Goal: Transaction & Acquisition: Download file/media

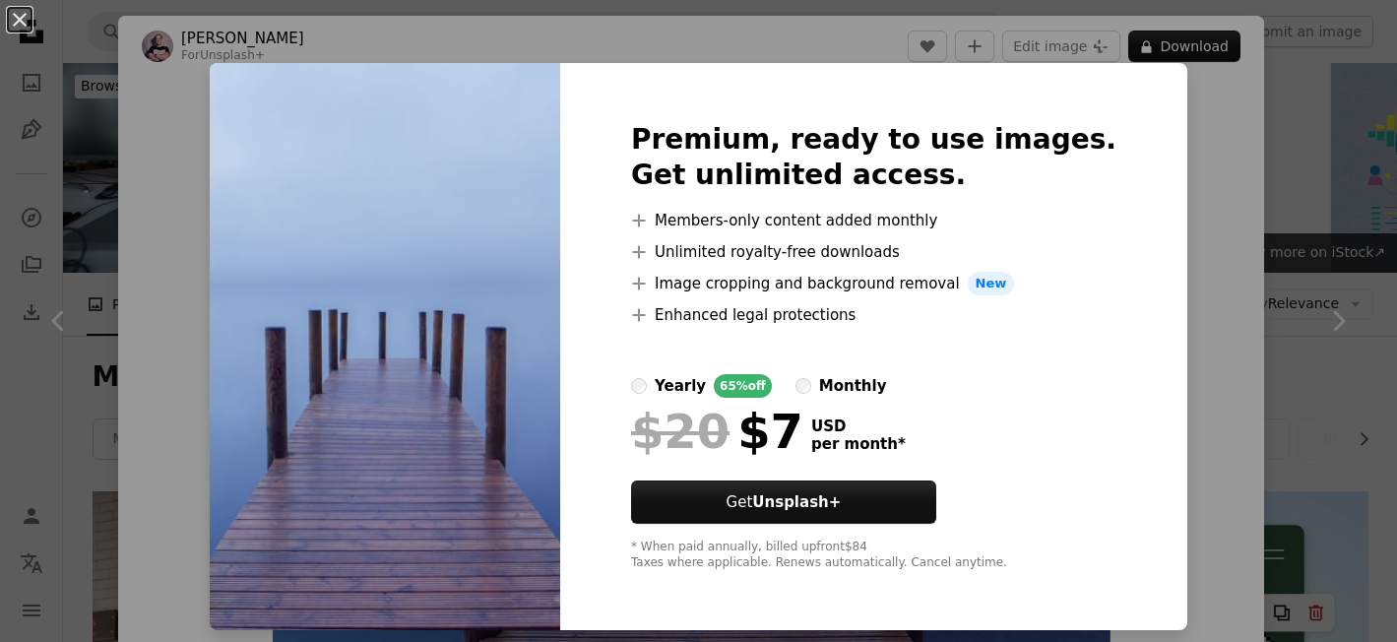
scroll to position [15879, 0]
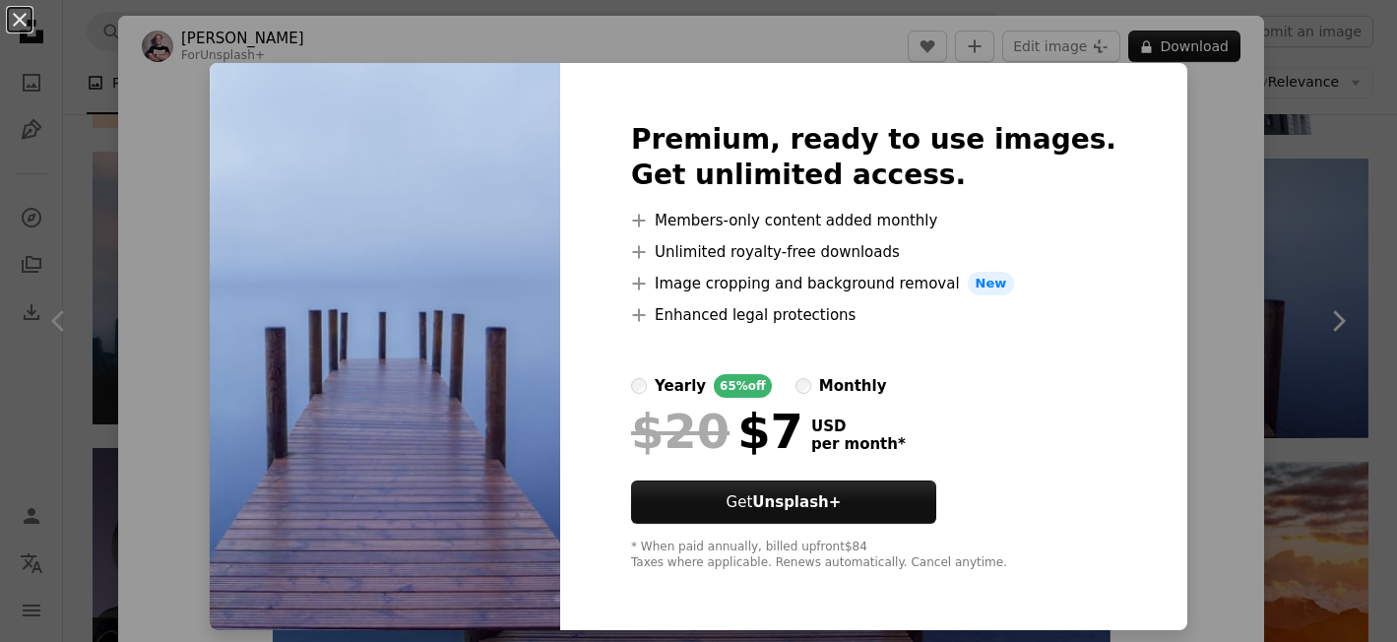
click at [1149, 155] on div "An X shape Premium, ready to use images. Get unlimited access. A plus sign Memb…" at bounding box center [698, 321] width 1397 height 642
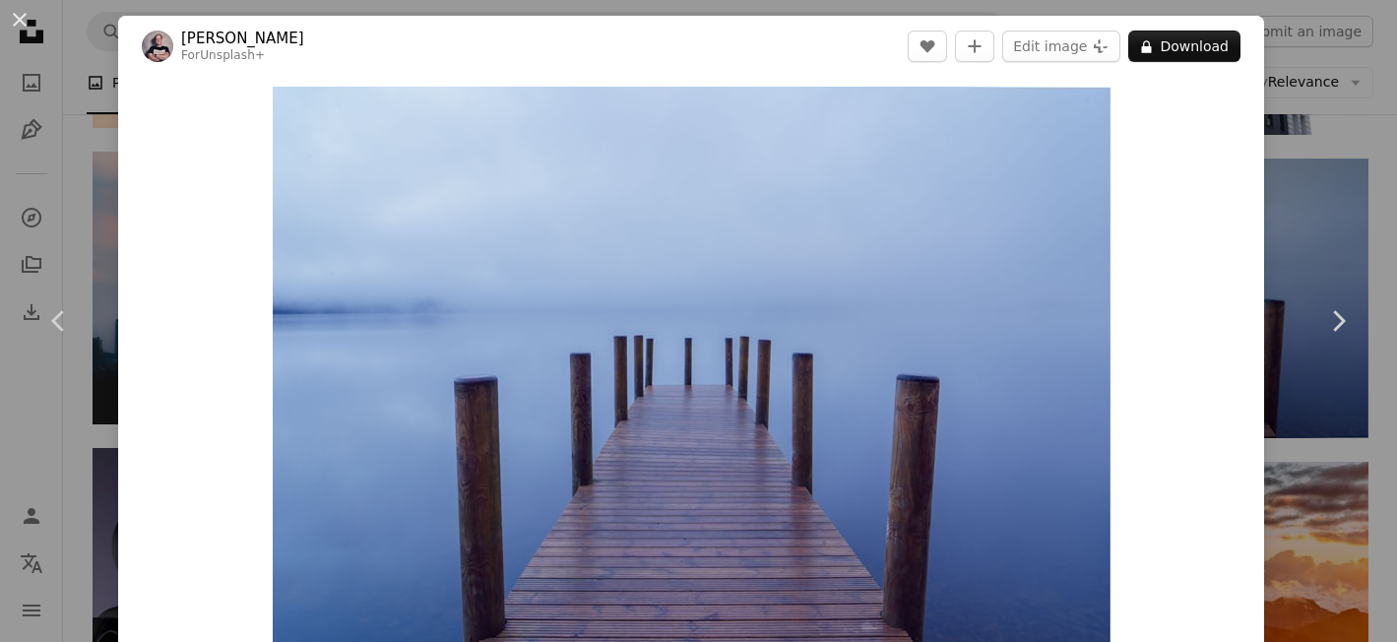
click at [1288, 186] on div "An X shape Chevron left Chevron right [PERSON_NAME] For Unsplash+ A heart A plu…" at bounding box center [698, 321] width 1397 height 642
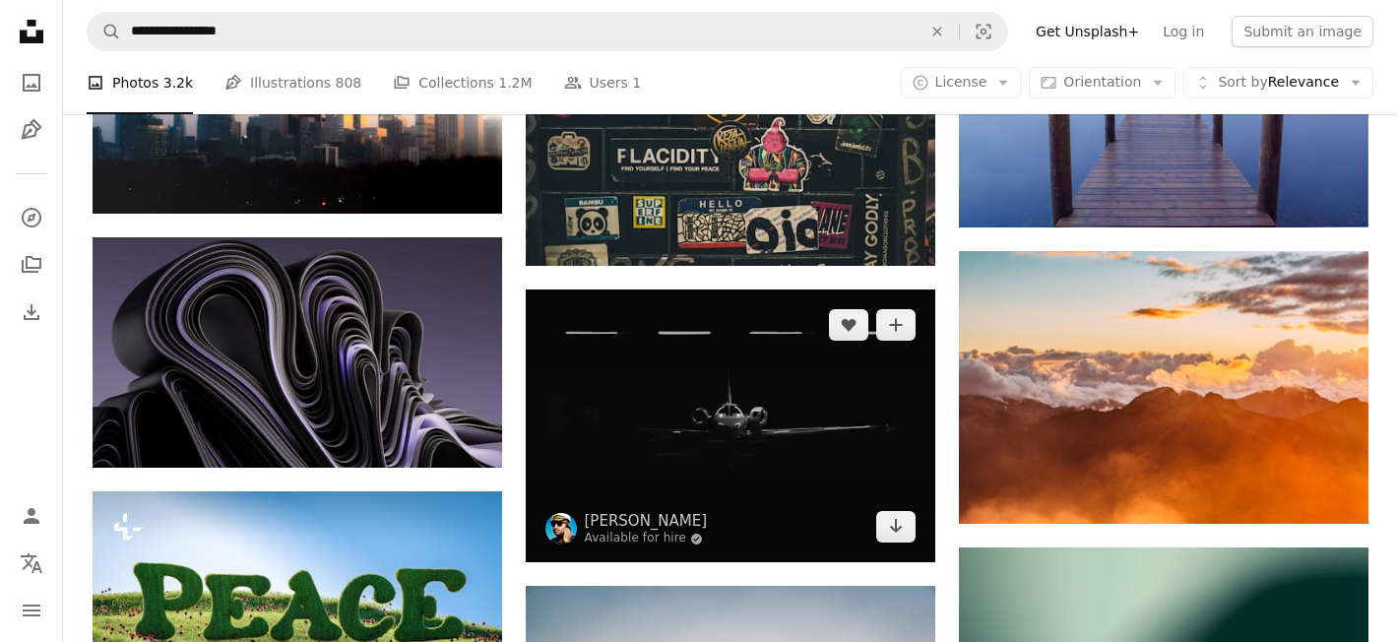
scroll to position [16123, 0]
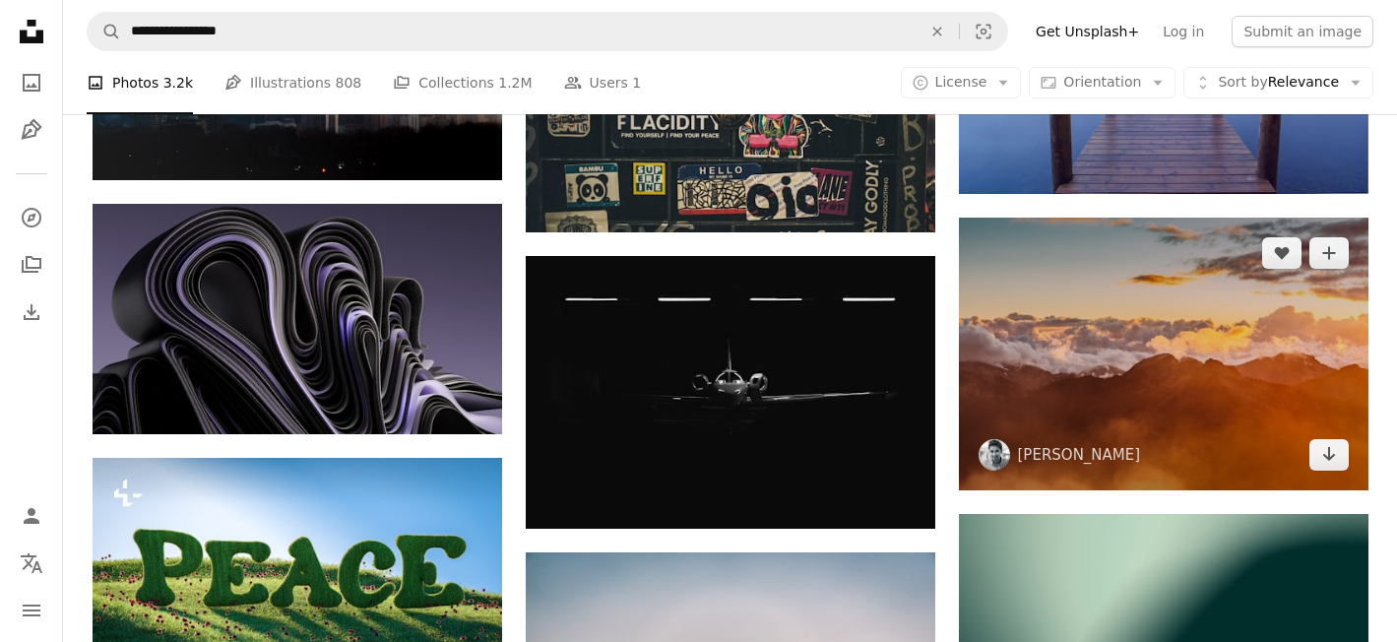
click at [1052, 441] on img at bounding box center [1163, 354] width 409 height 273
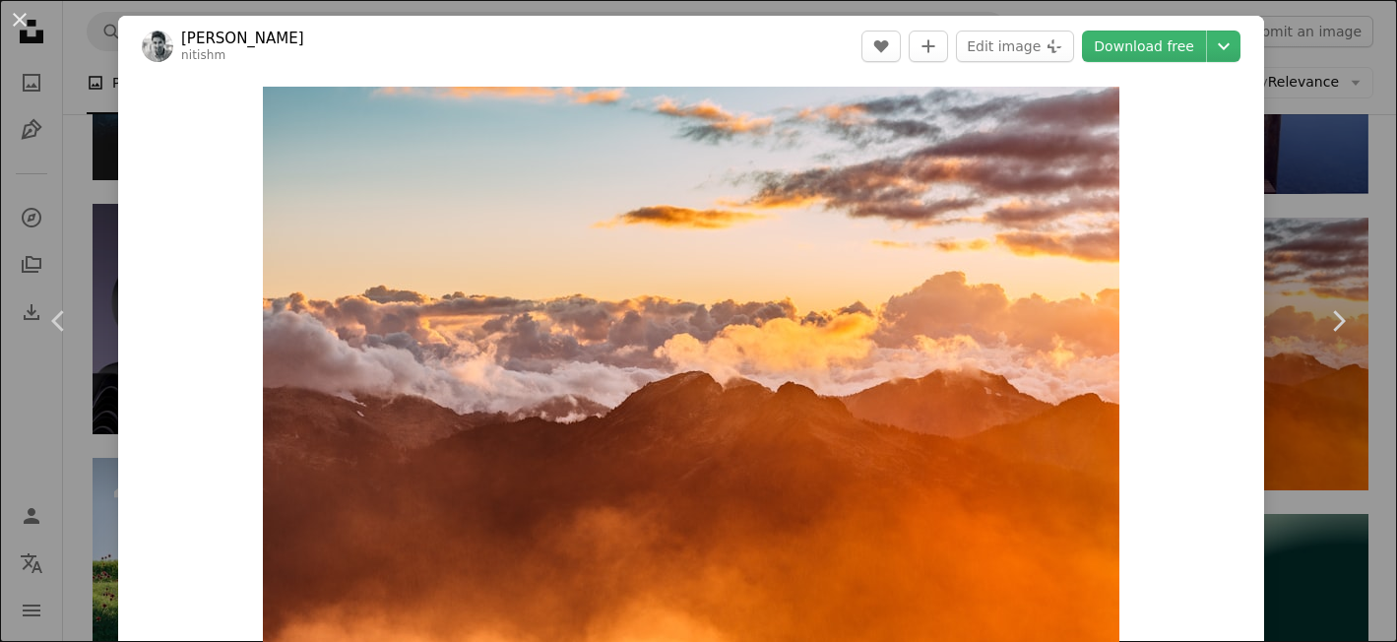
click at [1359, 218] on div "An X shape Chevron left Chevron right [PERSON_NAME] Meena nitishm A heart A plu…" at bounding box center [698, 321] width 1397 height 642
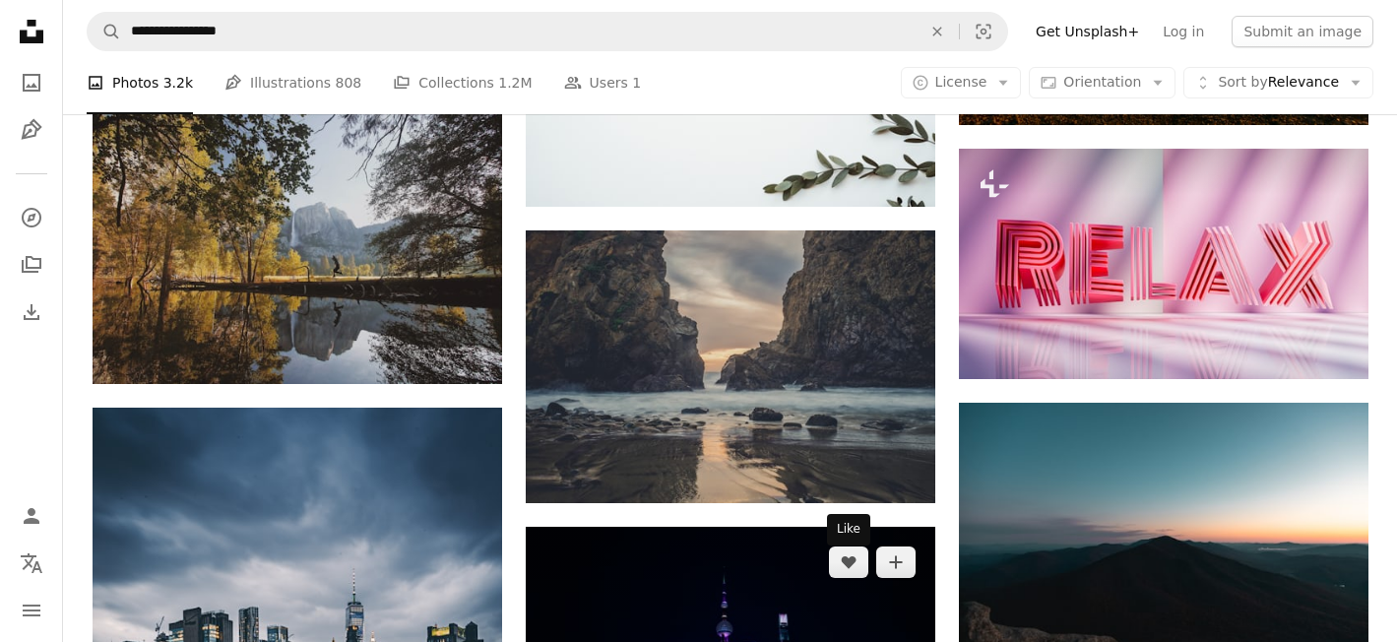
scroll to position [20398, 0]
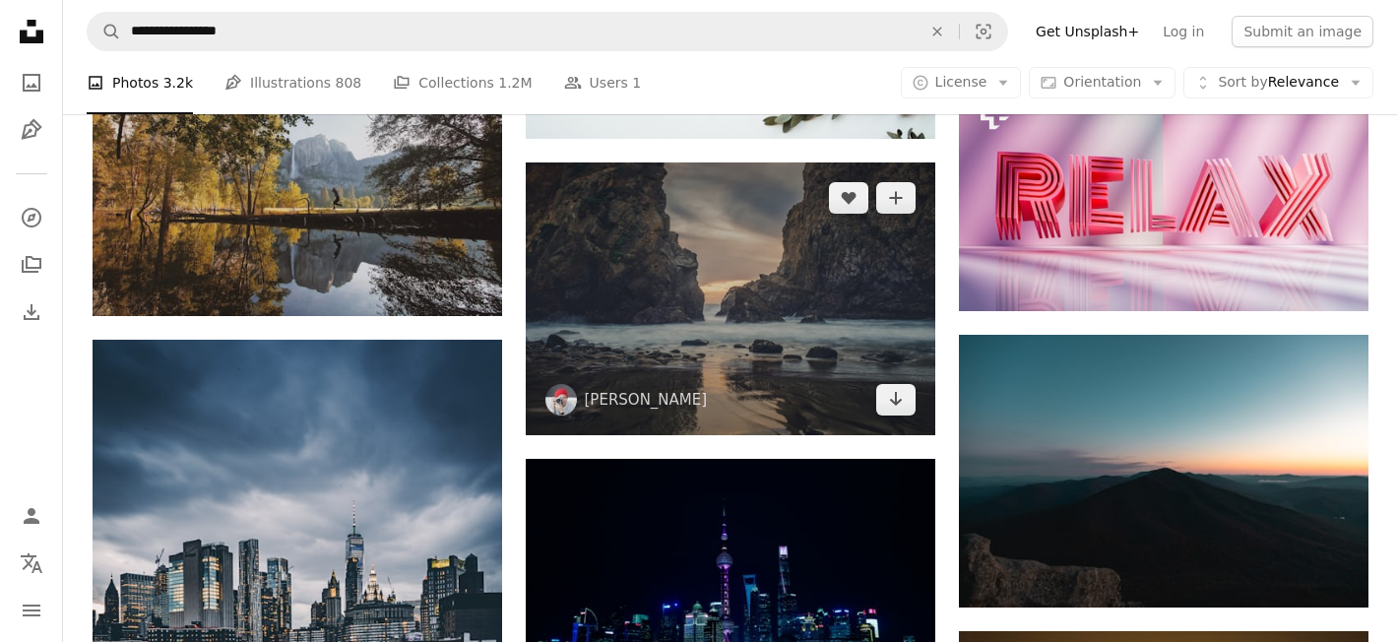
click at [784, 251] on img at bounding box center [730, 298] width 409 height 273
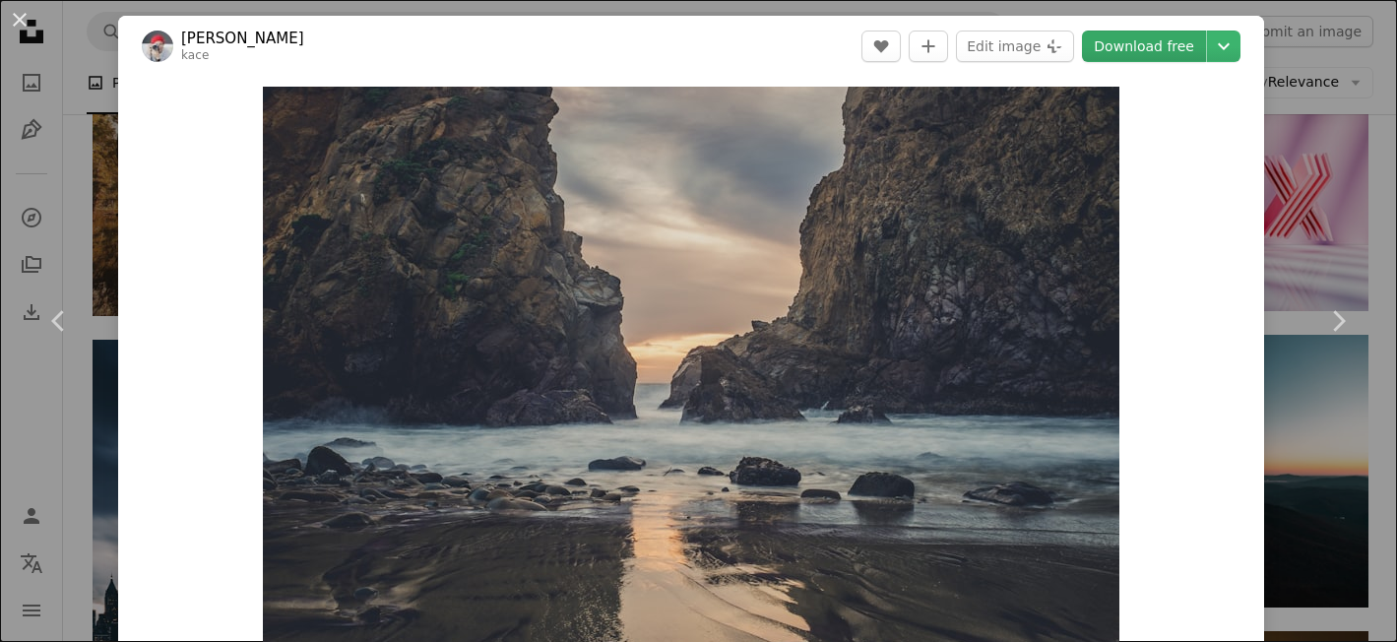
click at [1163, 36] on link "Download free" at bounding box center [1144, 46] width 124 height 31
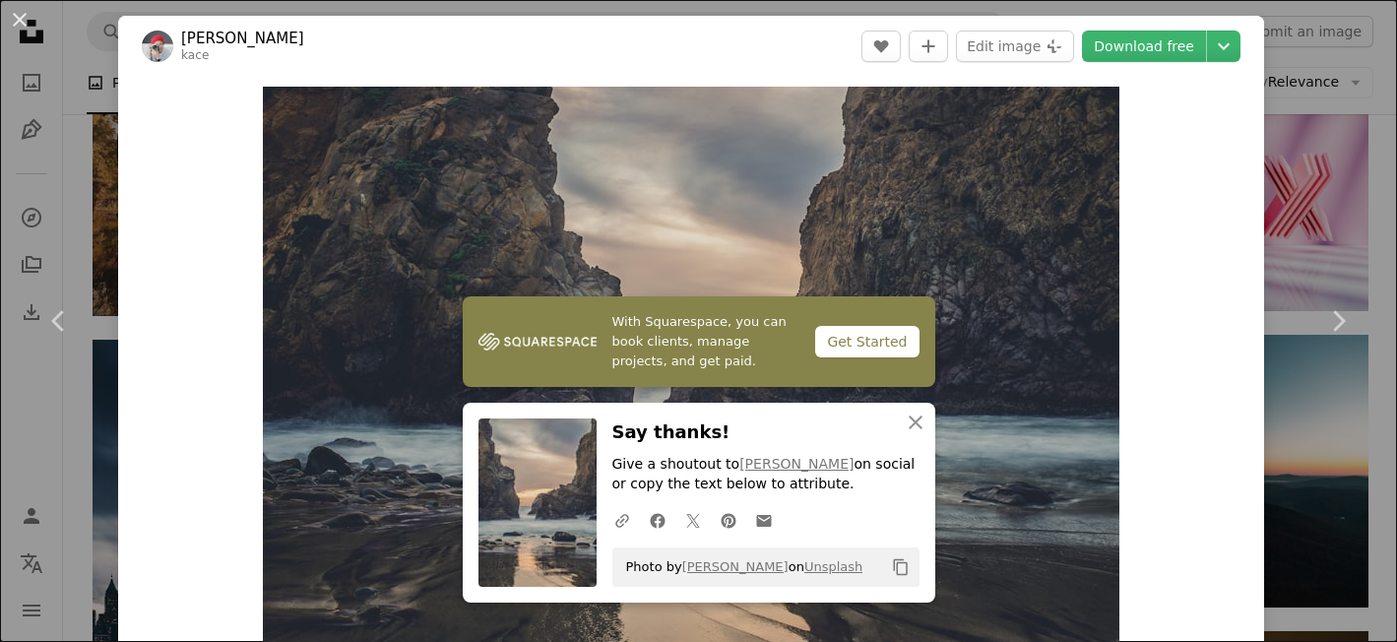
click at [1231, 404] on div "Zoom in" at bounding box center [691, 372] width 1146 height 591
click at [1334, 193] on div "An X shape Chevron left Chevron right [PERSON_NAME] kace A heart A plus sign Ed…" at bounding box center [698, 321] width 1397 height 642
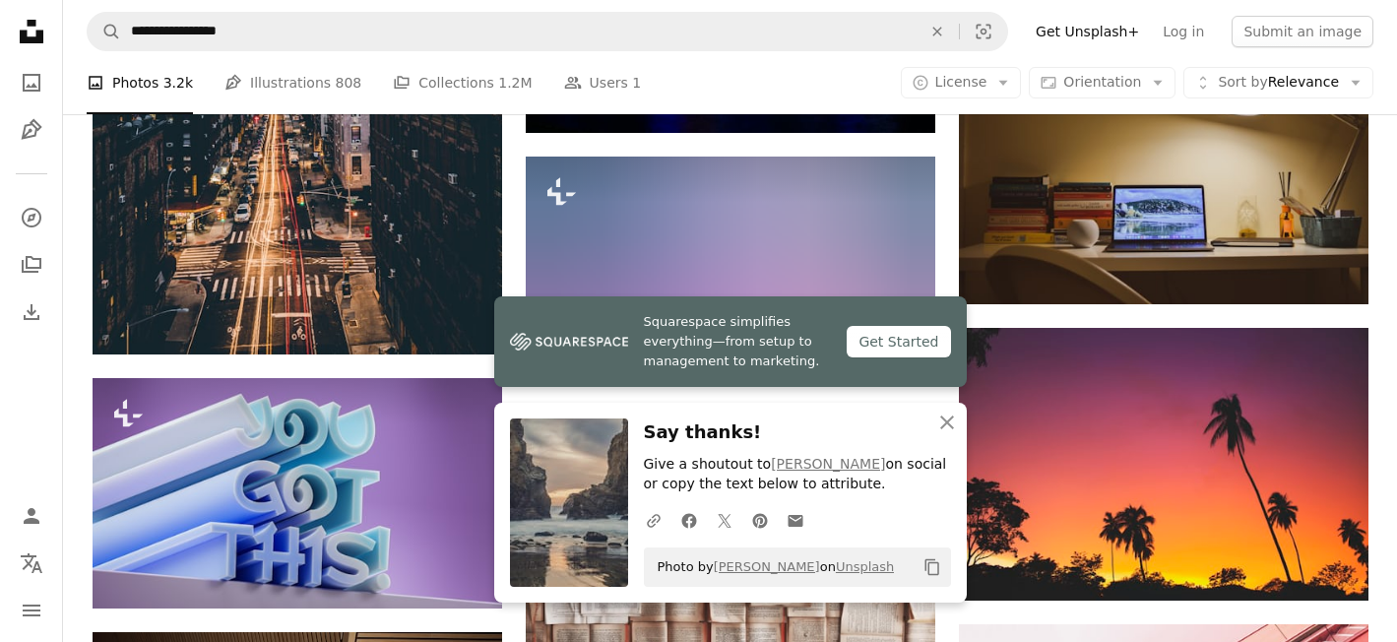
scroll to position [21001, 0]
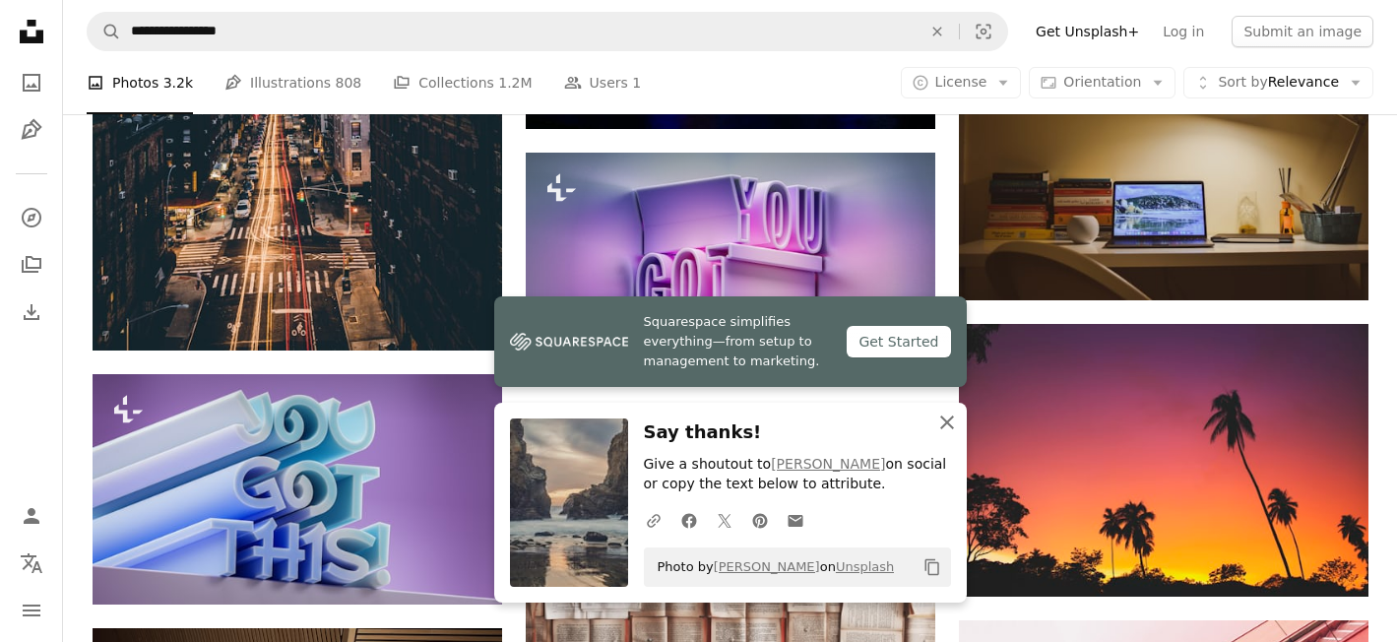
click at [948, 431] on icon "An X shape" at bounding box center [947, 422] width 24 height 24
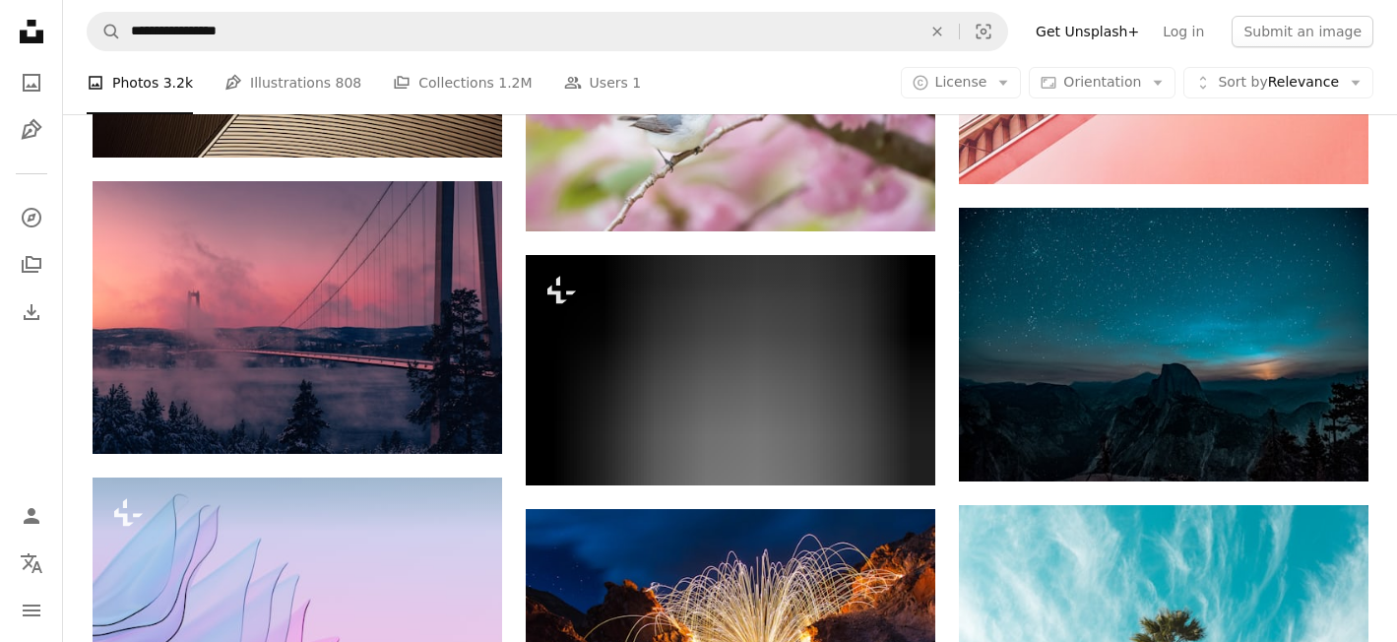
scroll to position [21750, 0]
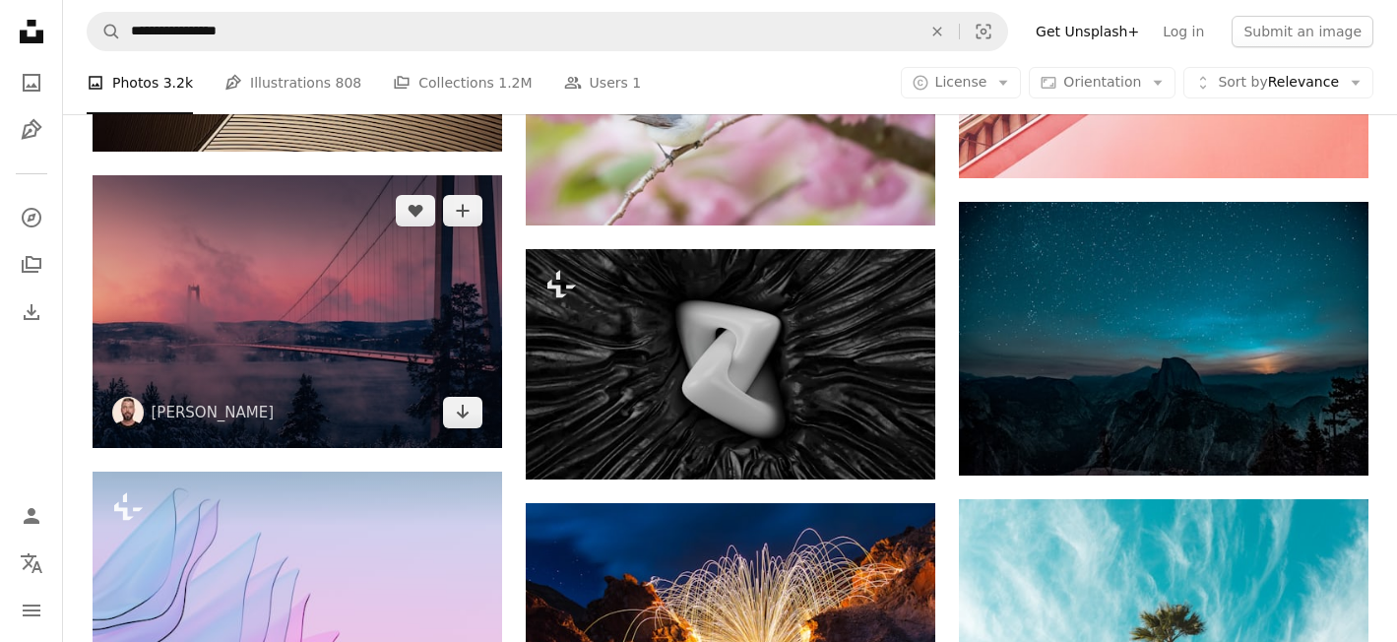
click at [375, 383] on img at bounding box center [297, 311] width 409 height 273
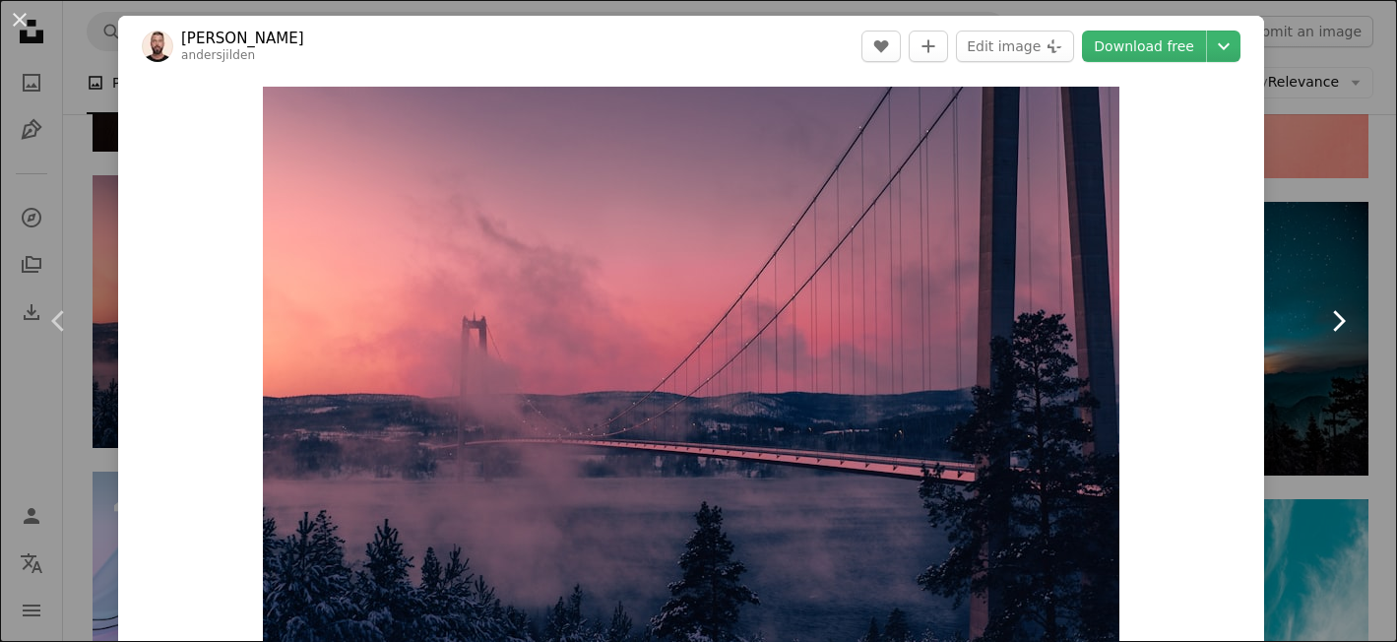
click at [1373, 254] on link "Chevron right" at bounding box center [1338, 320] width 118 height 189
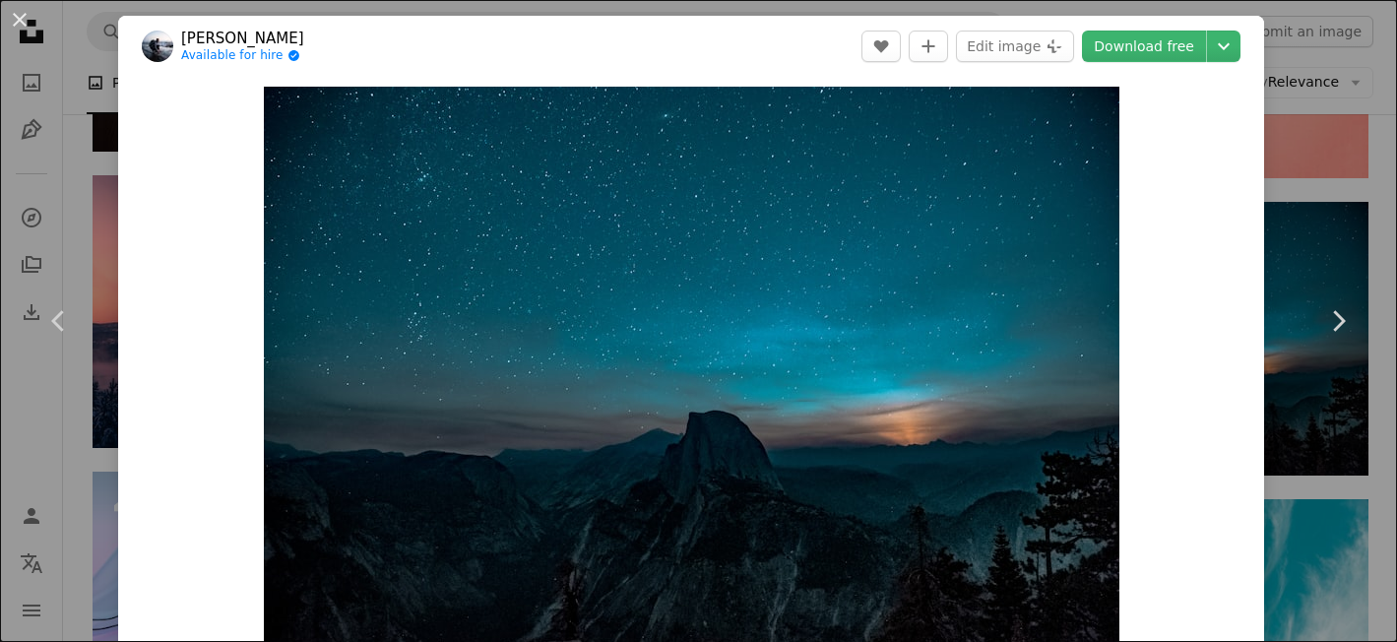
click at [1329, 168] on div "An X shape Chevron left Chevron right [PERSON_NAME] Available for hire A checkm…" at bounding box center [698, 321] width 1397 height 642
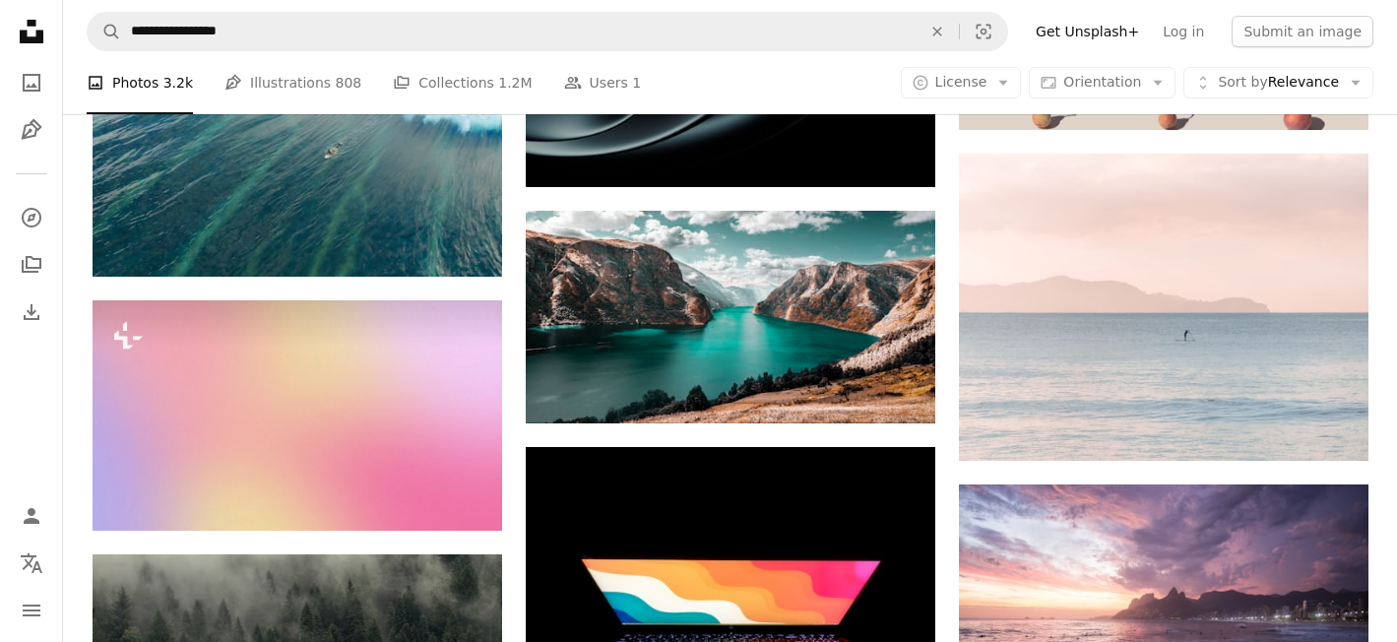
scroll to position [24715, 0]
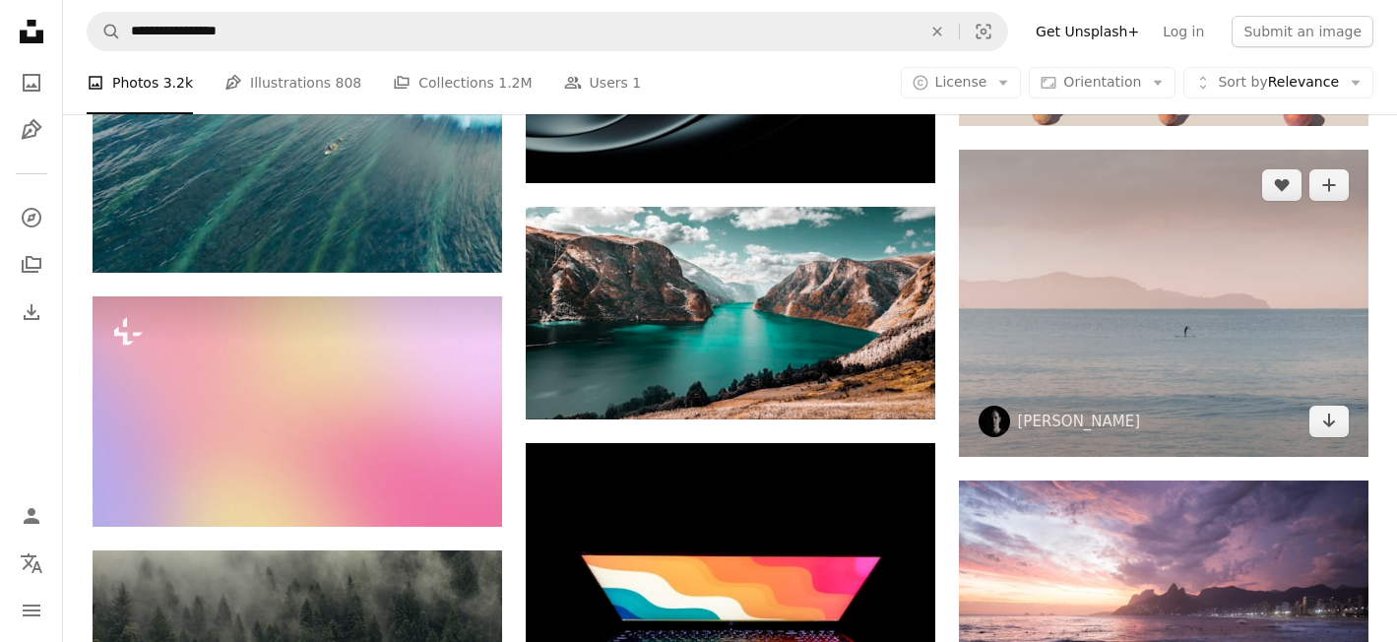
click at [1217, 350] on img at bounding box center [1163, 303] width 409 height 307
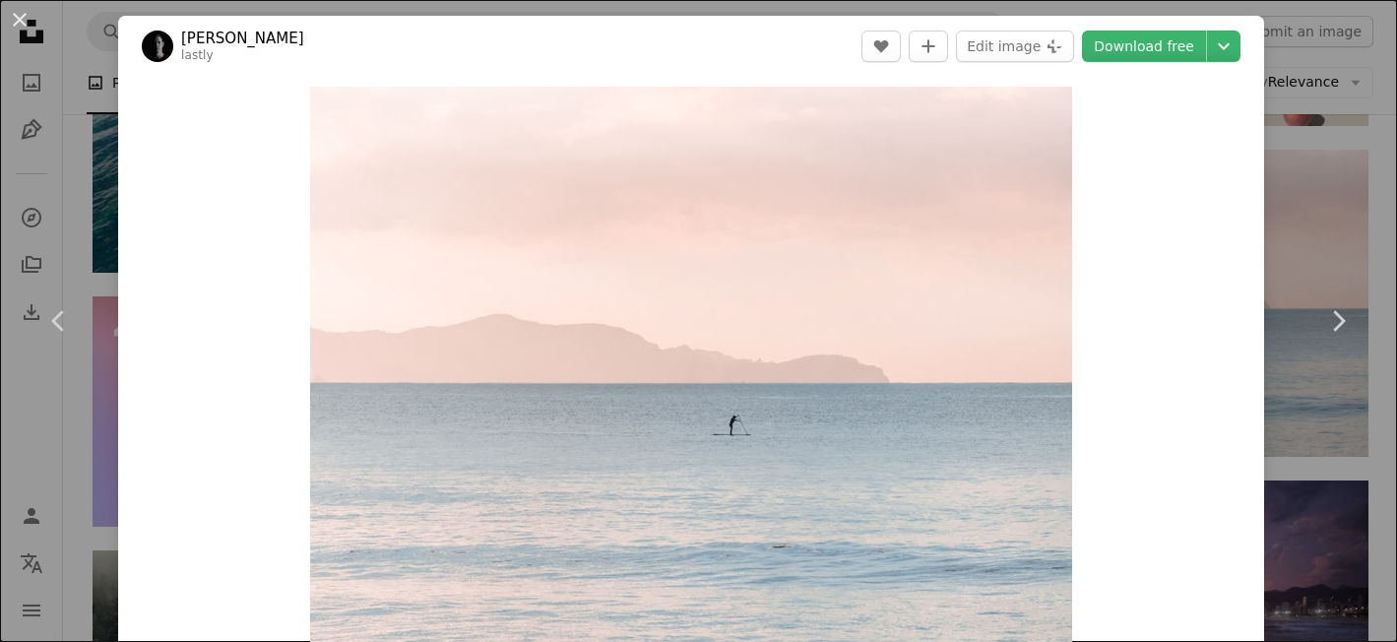
scroll to position [96, 0]
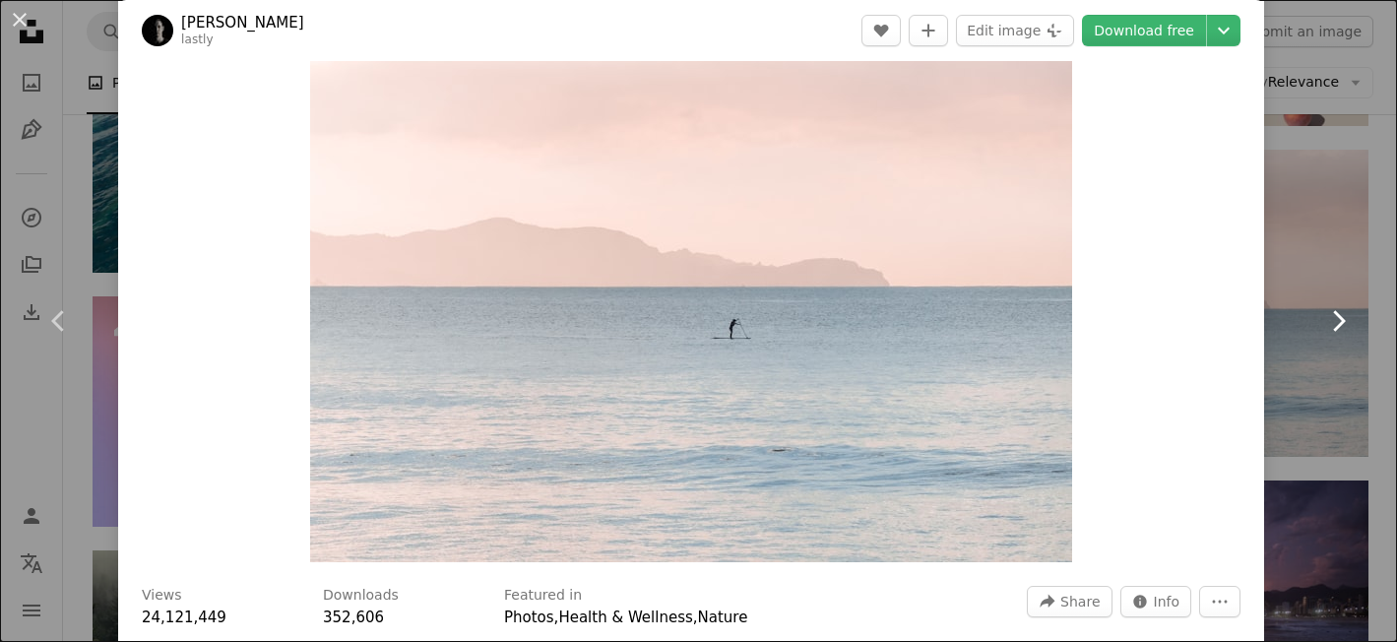
click at [1355, 227] on link "Chevron right" at bounding box center [1338, 320] width 118 height 189
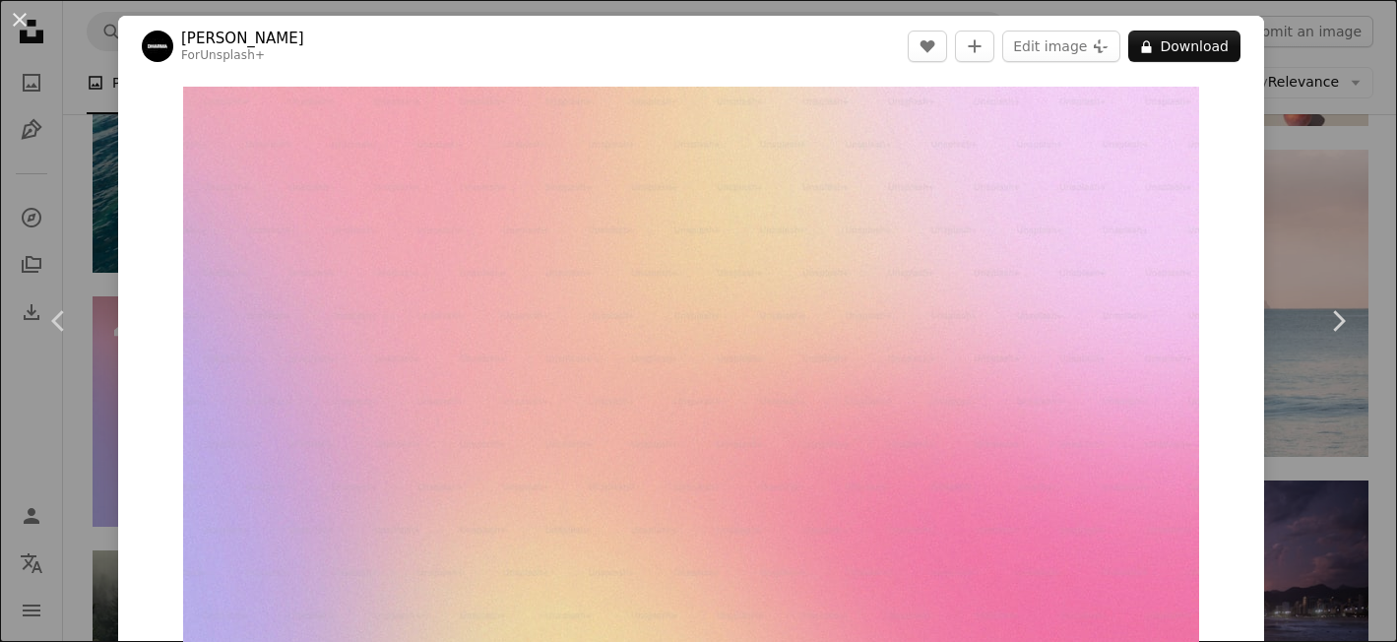
click at [1345, 187] on div "An X shape Chevron left Chevron right Swati B For Unsplash+ A heart A plus sign…" at bounding box center [698, 321] width 1397 height 642
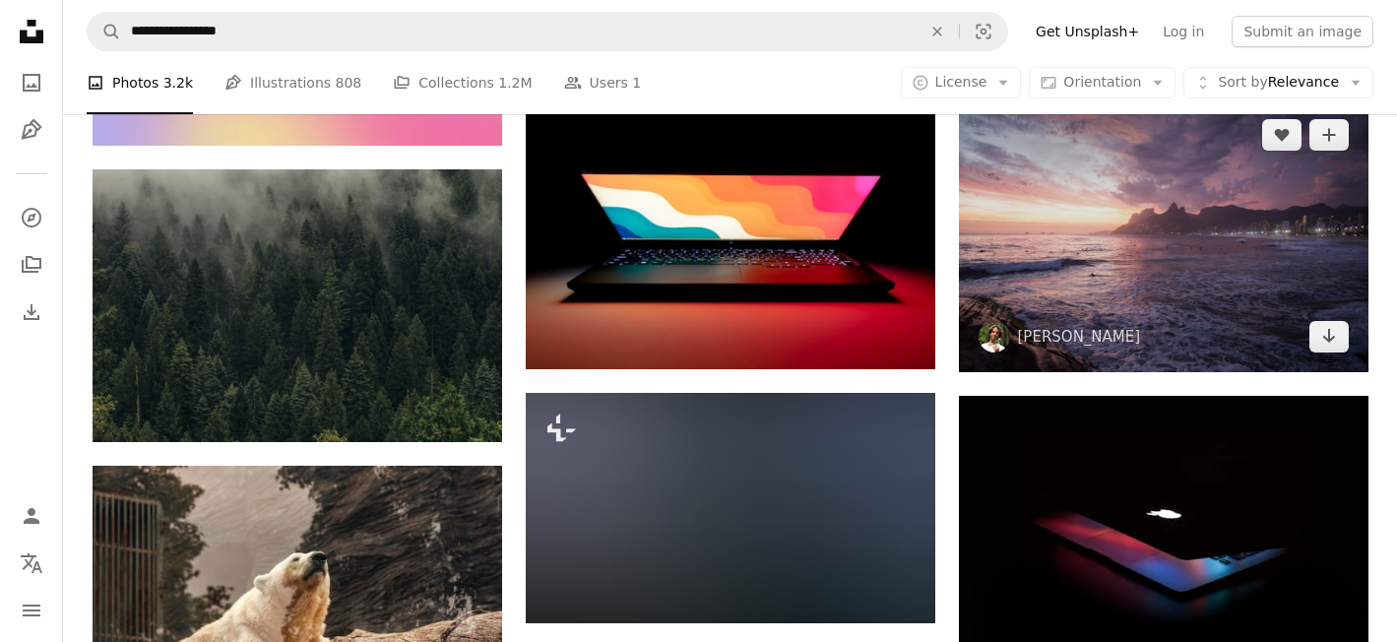
scroll to position [25148, 0]
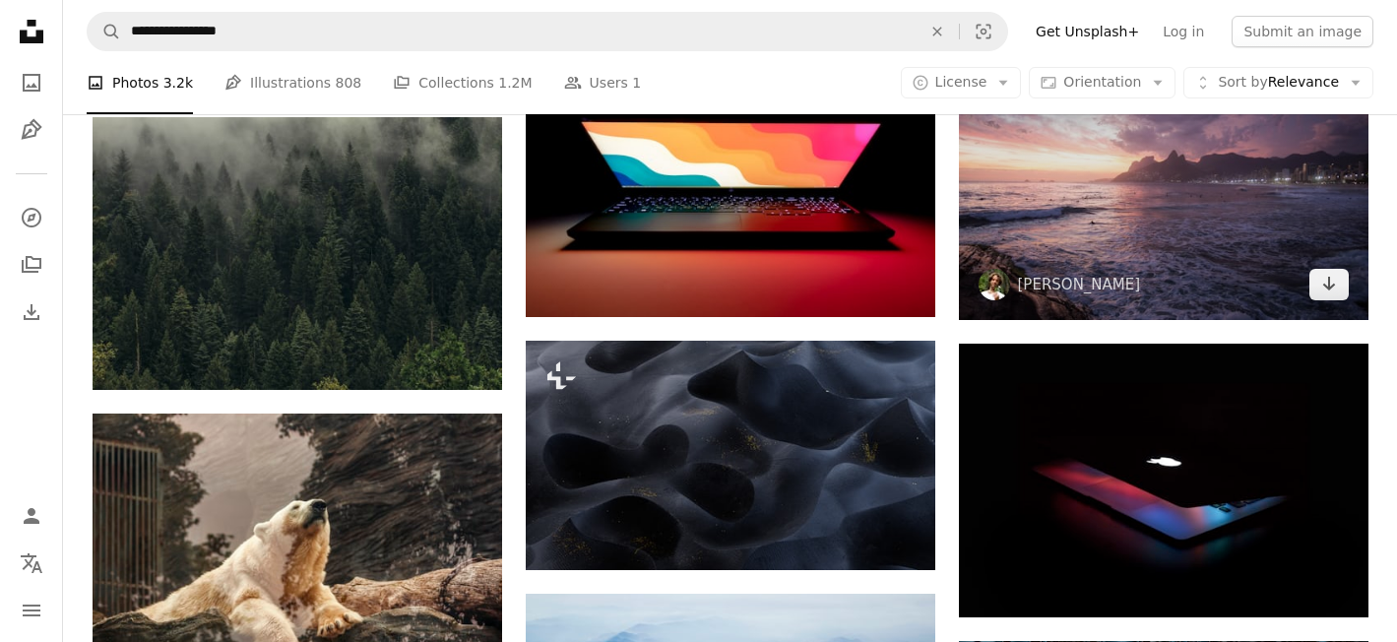
click at [1174, 249] on img at bounding box center [1163, 183] width 409 height 273
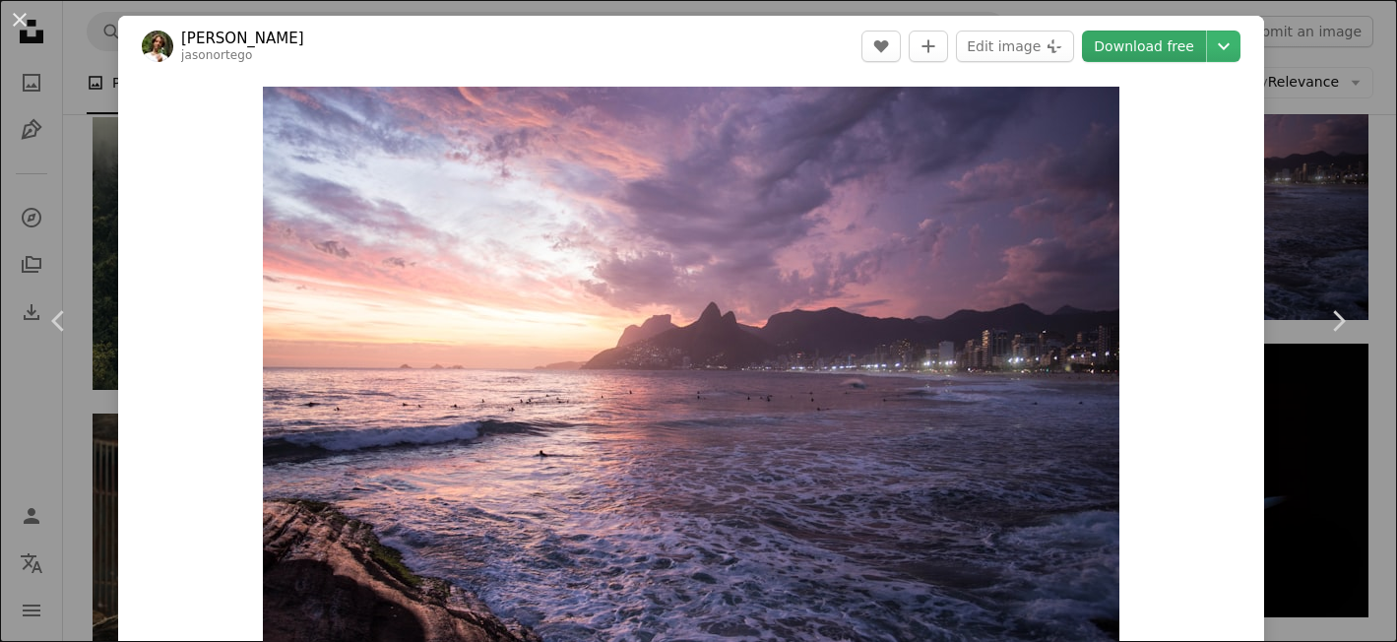
click at [1143, 52] on link "Download free" at bounding box center [1144, 46] width 124 height 31
